Goal: Check status: Check status

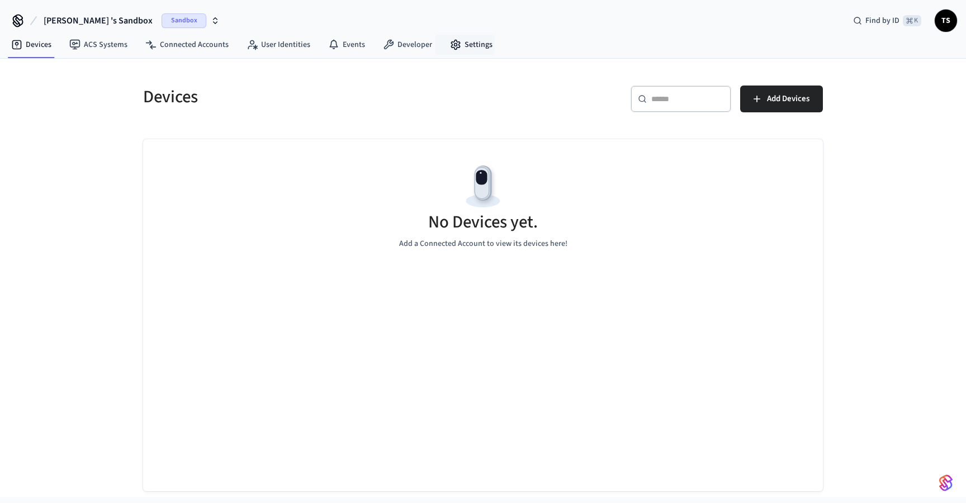
click at [468, 34] on nav "Devices ACS Systems Connected Accounts User Identities Events Developer Settings" at bounding box center [251, 45] width 499 height 26
click at [397, 48] on link "Developer" at bounding box center [407, 45] width 67 height 20
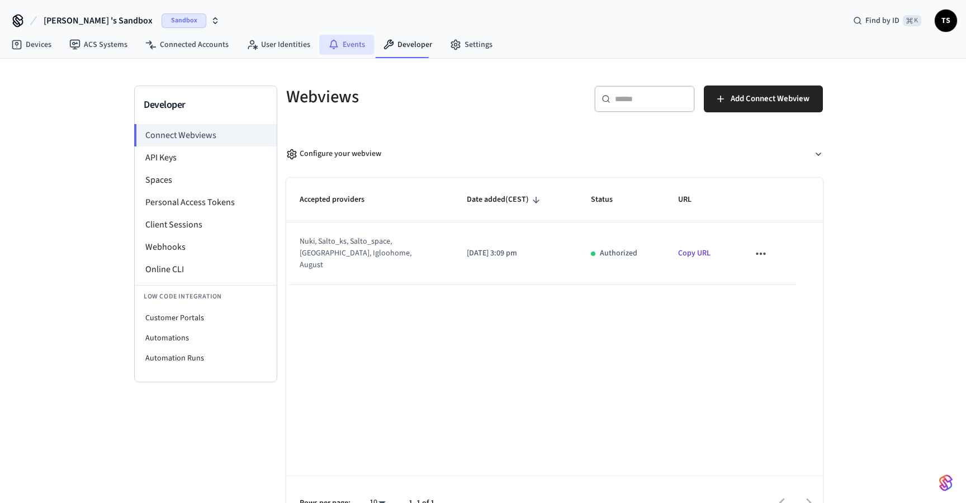
click at [353, 44] on link "Events" at bounding box center [346, 45] width 55 height 20
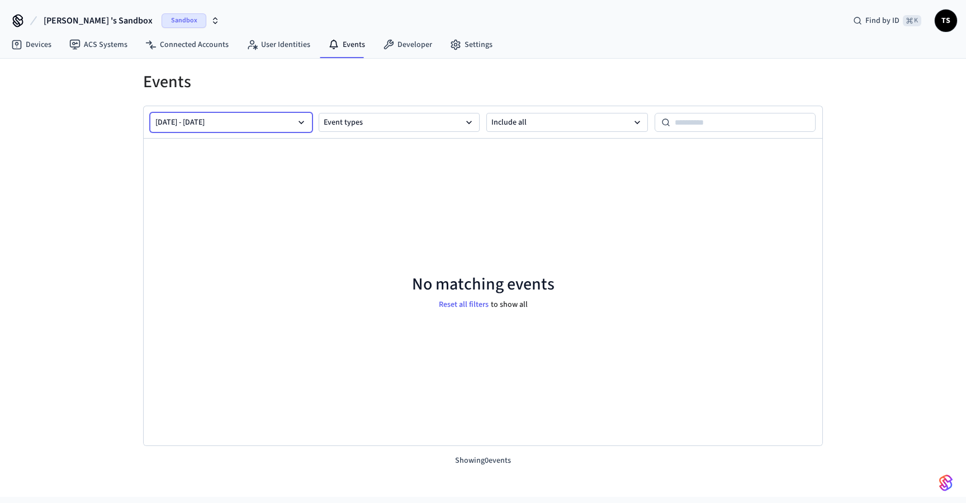
click at [299, 130] on button "[DATE] - [DATE]" at bounding box center [231, 122] width 162 height 19
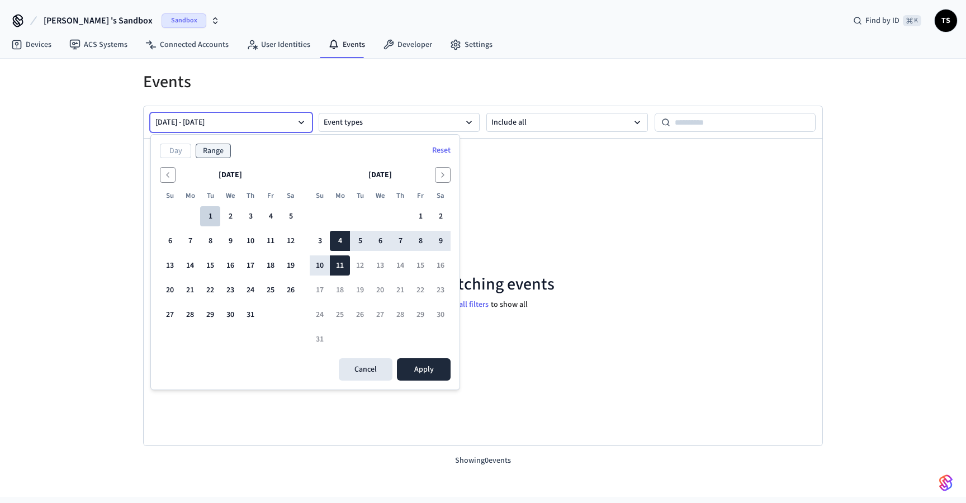
click at [210, 221] on button "1" at bounding box center [210, 216] width 20 height 20
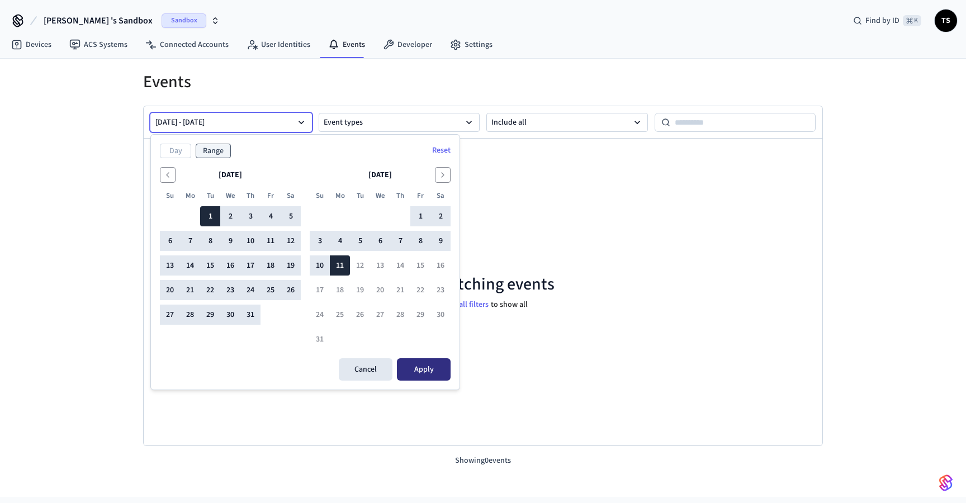
click at [433, 368] on button "Apply" at bounding box center [424, 369] width 54 height 22
